Goal: Feedback & Contribution: Leave review/rating

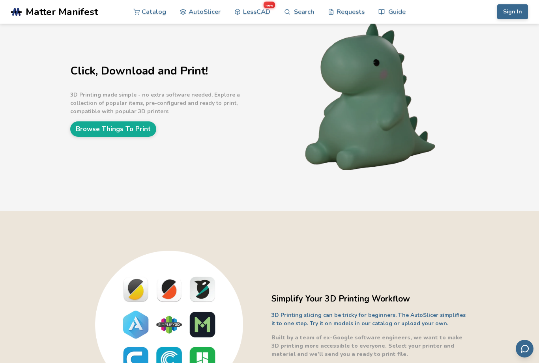
click at [251, 19] on link "LessCAD new" at bounding box center [252, 12] width 36 height 24
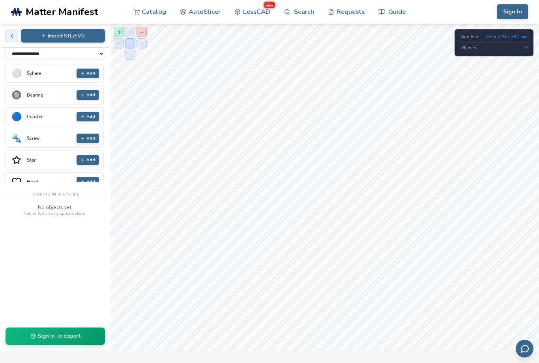
click at [146, 14] on link "Catalog" at bounding box center [149, 12] width 33 height 24
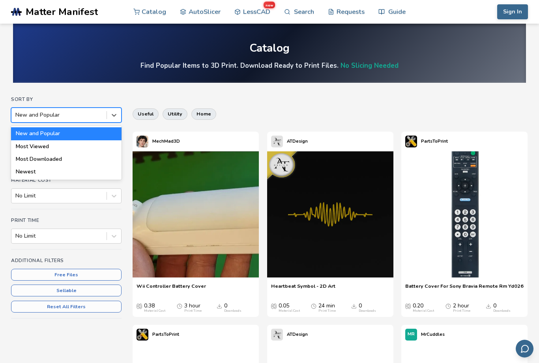
click at [33, 158] on div "Most Downloaded" at bounding box center [66, 159] width 110 height 13
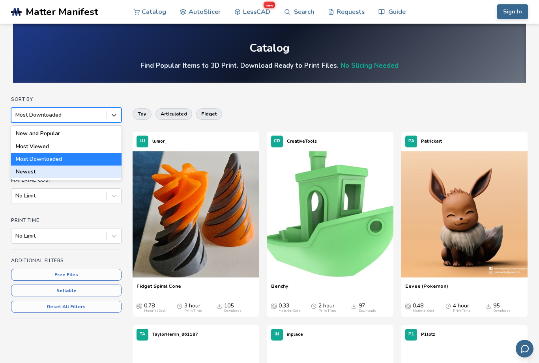
click at [21, 168] on div "Newest" at bounding box center [66, 172] width 110 height 13
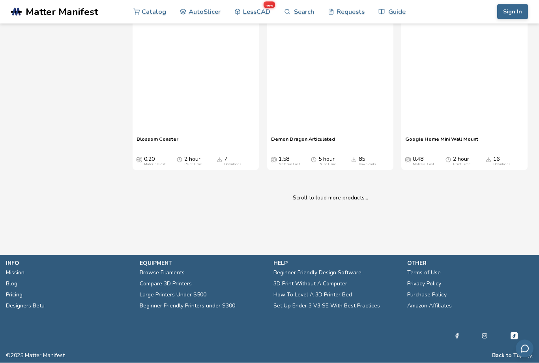
scroll to position [33188, 0]
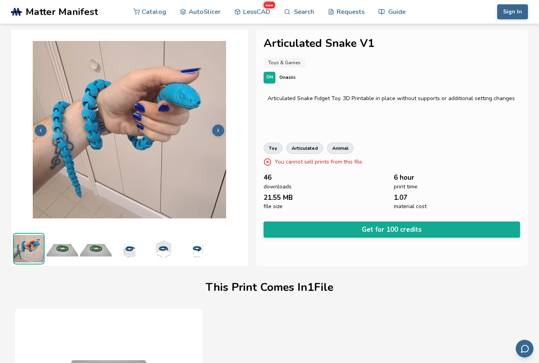
click at [514, 12] on button "Sign In" at bounding box center [512, 11] width 31 height 15
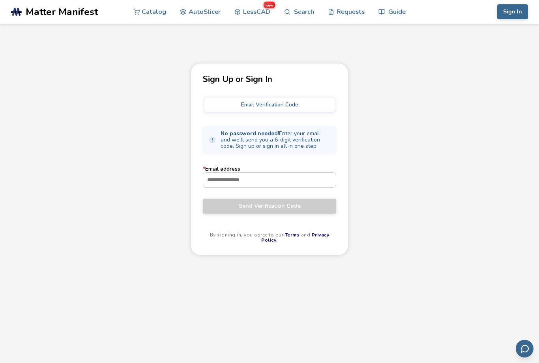
click at [304, 182] on input "* Email address" at bounding box center [269, 180] width 133 height 14
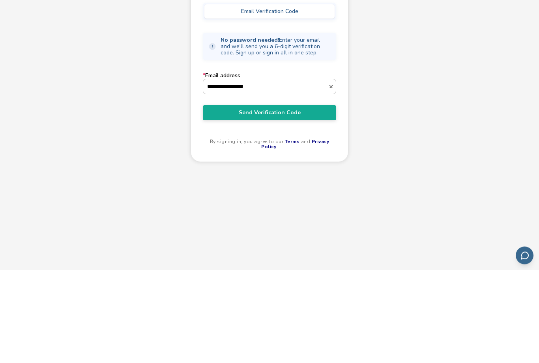
type input "**********"
click at [310, 203] on span "Send Verification Code" at bounding box center [270, 206] width 122 height 6
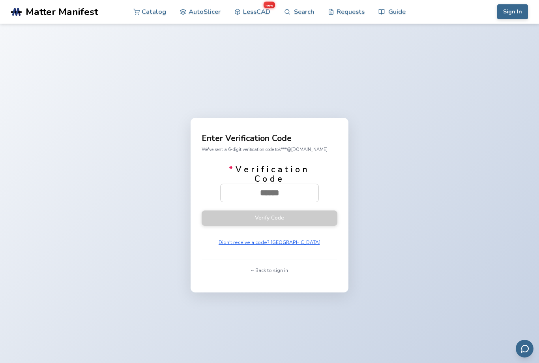
click at [302, 202] on input "* Verification Code" at bounding box center [270, 192] width 98 height 17
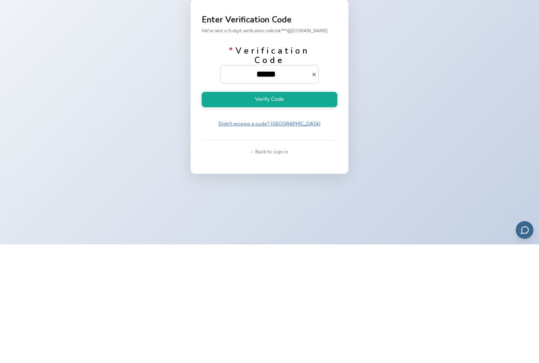
type input "******"
click at [311, 211] on button "Verify Code" at bounding box center [270, 218] width 136 height 15
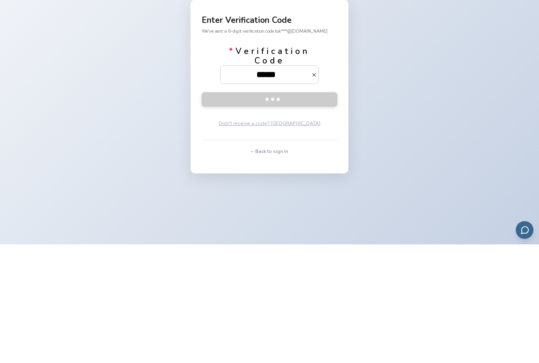
scroll to position [119, 0]
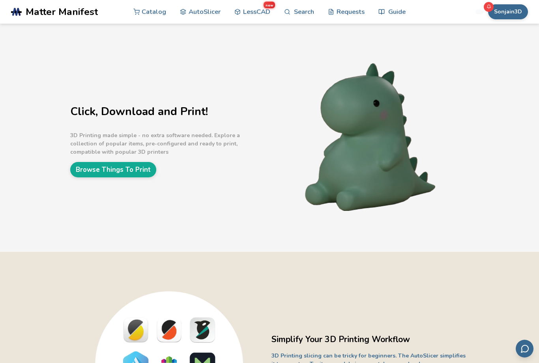
click at [517, 13] on button "Sonjain3D" at bounding box center [508, 11] width 40 height 15
click at [501, 82] on button "Rewards 3" at bounding box center [498, 78] width 55 height 16
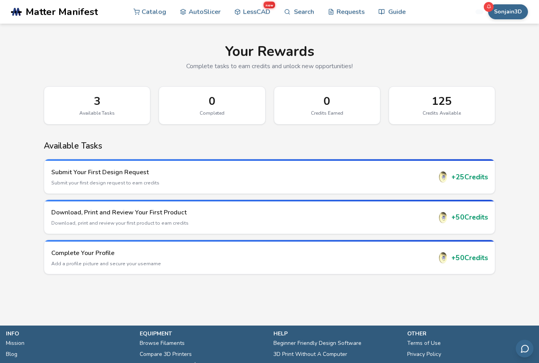
click at [470, 223] on div "Download, Print and Review Your First Product Download, print and review your f…" at bounding box center [269, 218] width 451 height 32
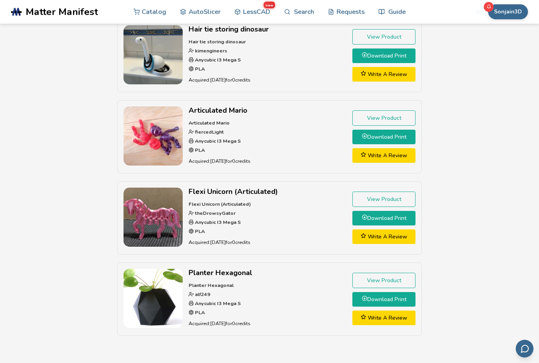
scroll to position [861, 0]
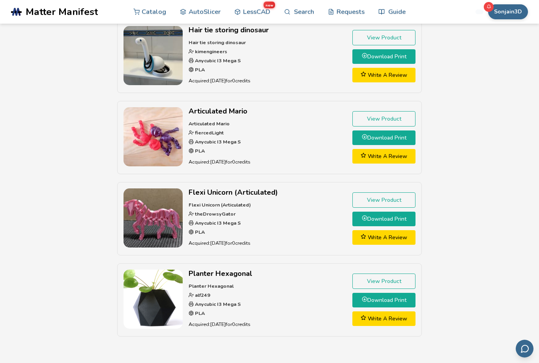
click at [398, 230] on link "Write A Review" at bounding box center [383, 237] width 63 height 15
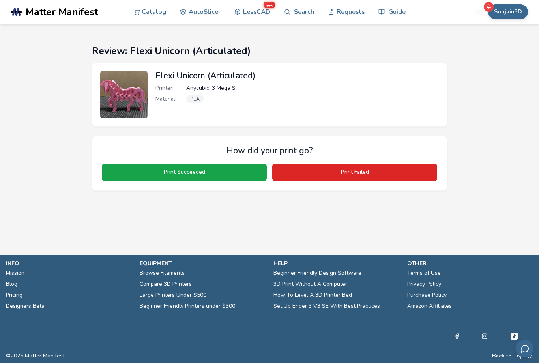
click at [222, 170] on button "Print Succeeded" at bounding box center [184, 172] width 165 height 17
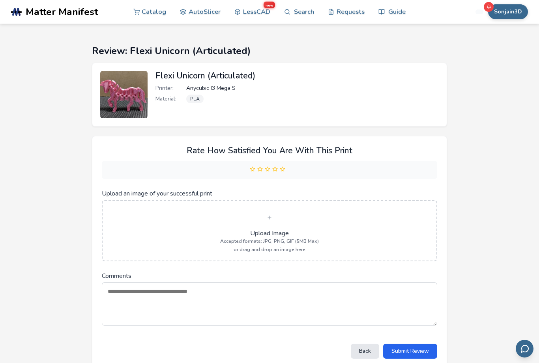
click at [280, 172] on icon at bounding box center [283, 169] width 6 height 6
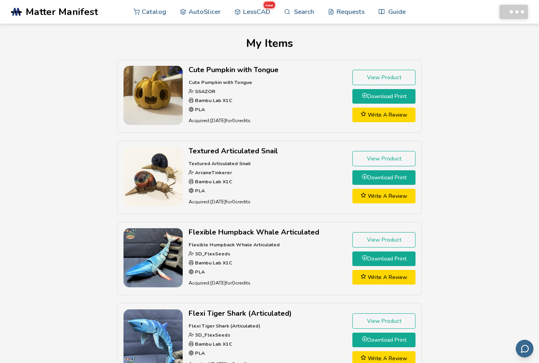
scroll to position [886, 0]
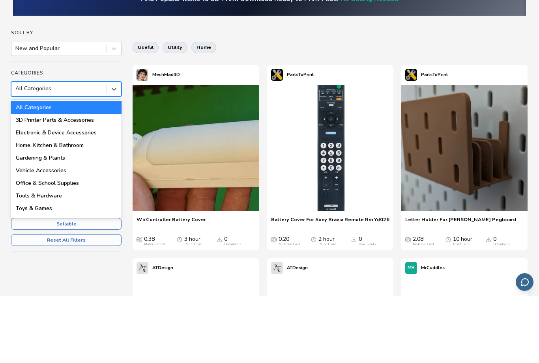
scroll to position [67, 0]
